Goal: Information Seeking & Learning: Check status

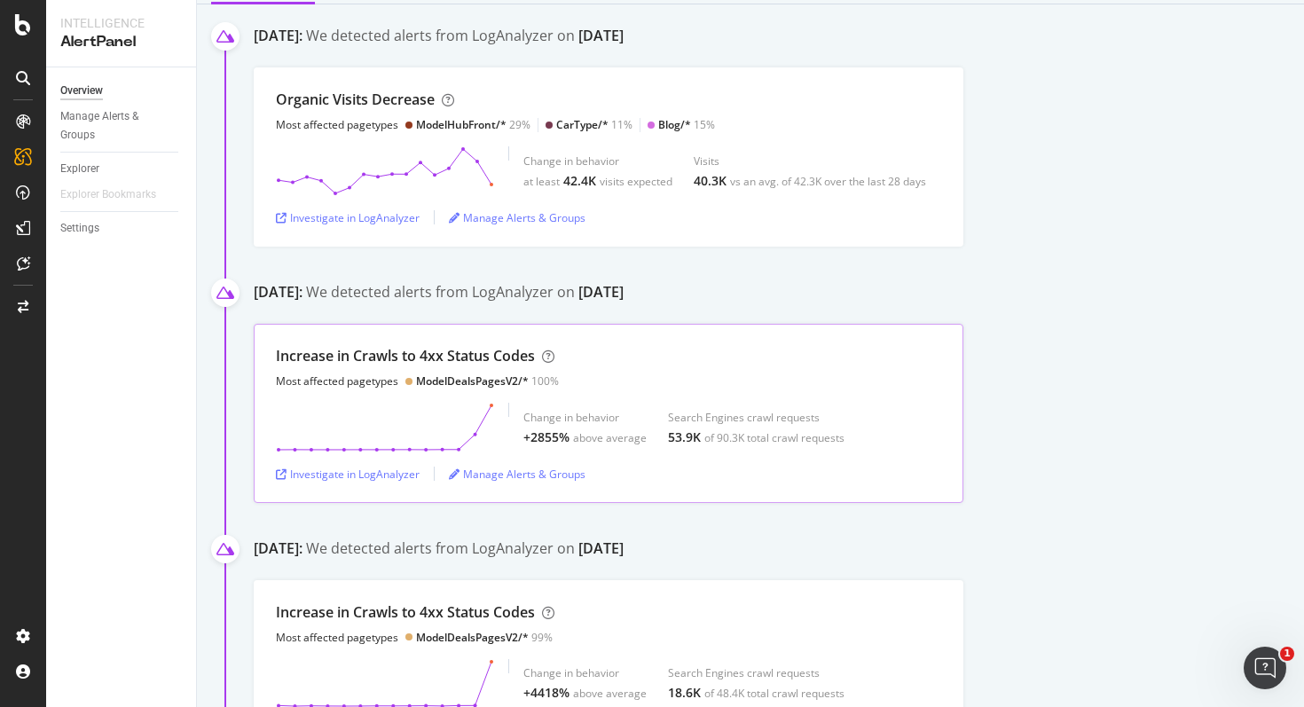
scroll to position [288, 0]
